Goal: Find specific page/section: Find specific page/section

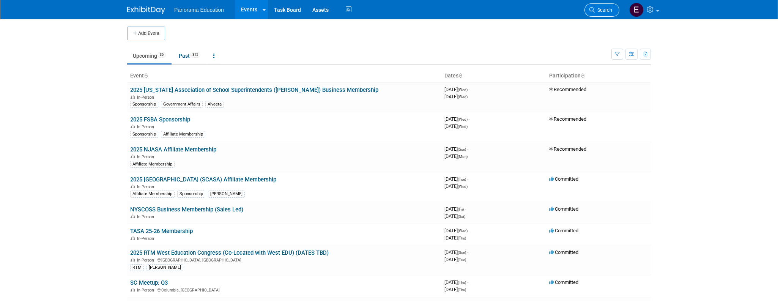
click at [596, 11] on span "Search" at bounding box center [603, 10] width 17 height 6
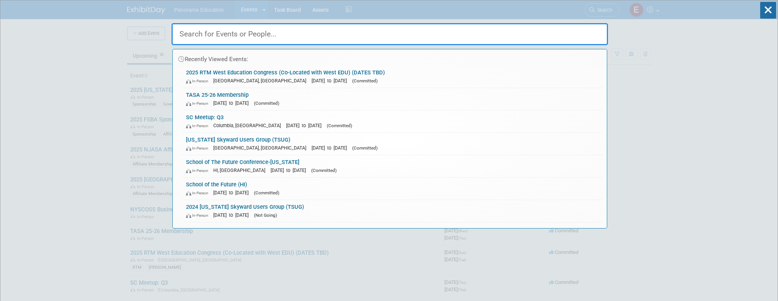
click at [334, 41] on input "text" at bounding box center [390, 34] width 437 height 22
click at [272, 18] on div "Recently Viewed Events: 2025 RTM West Education Congress (Co-Located with West …" at bounding box center [390, 114] width 437 height 228
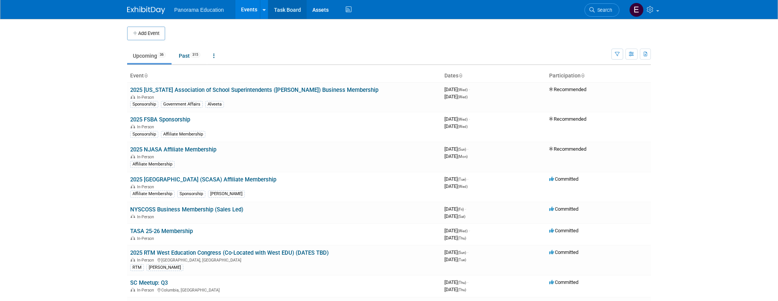
click at [286, 13] on link "Task Board" at bounding box center [287, 9] width 38 height 19
click at [213, 56] on link at bounding box center [214, 56] width 13 height 14
click at [235, 92] on span "Events grouped by year" at bounding box center [237, 94] width 45 height 6
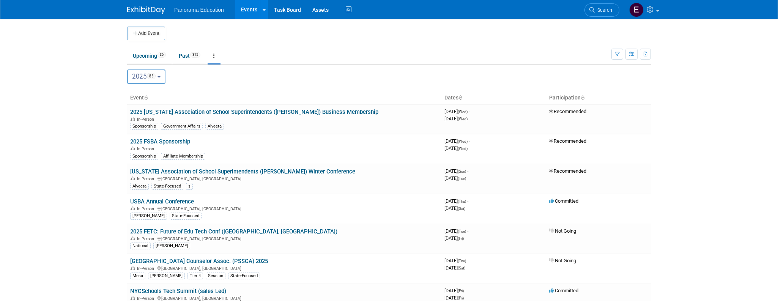
click at [164, 78] on button "2025 83" at bounding box center [146, 76] width 38 height 14
click at [192, 73] on div "2022 <span class="tabBadge yearBadge" >26</span> 2023 <span class="tabBadge yea…" at bounding box center [389, 76] width 524 height 14
